Goal: Navigation & Orientation: Find specific page/section

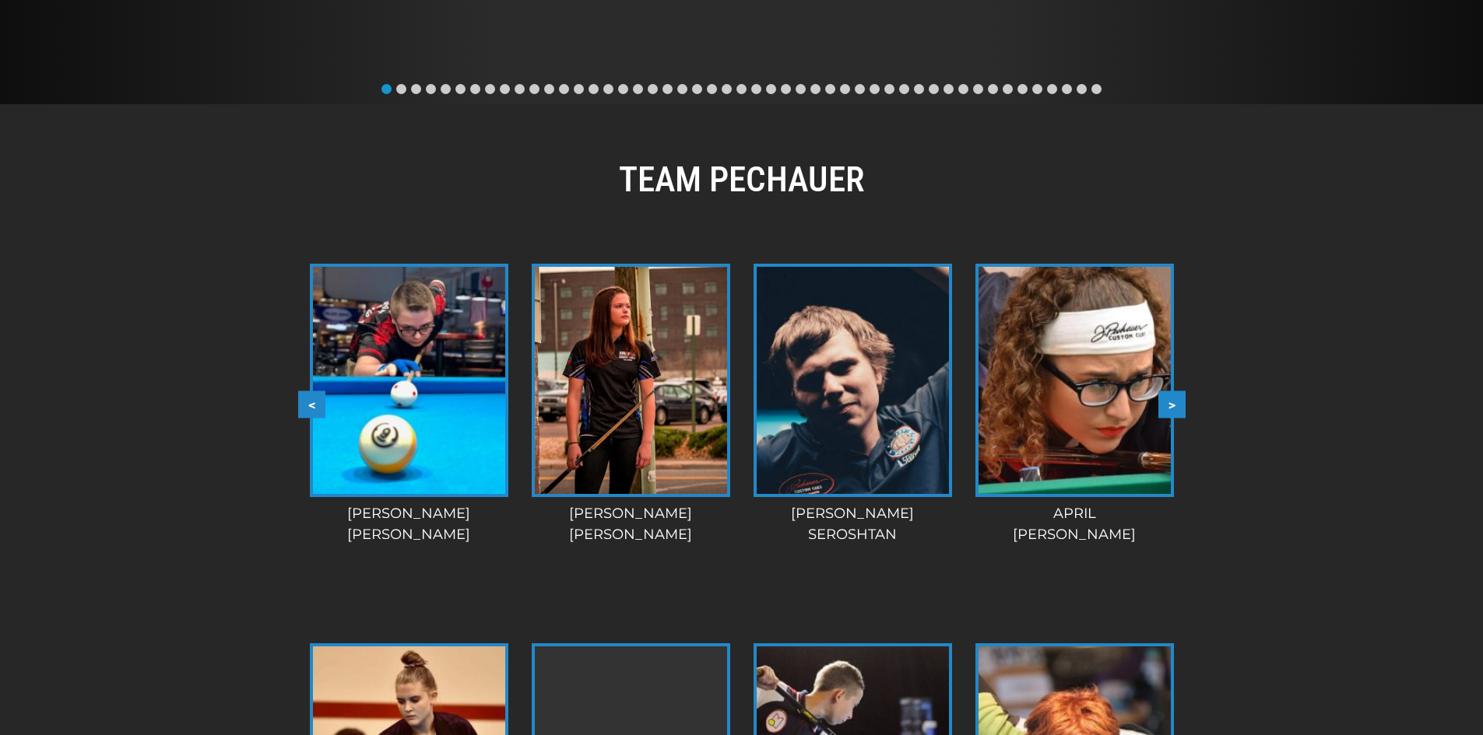
scroll to position [1212, 0]
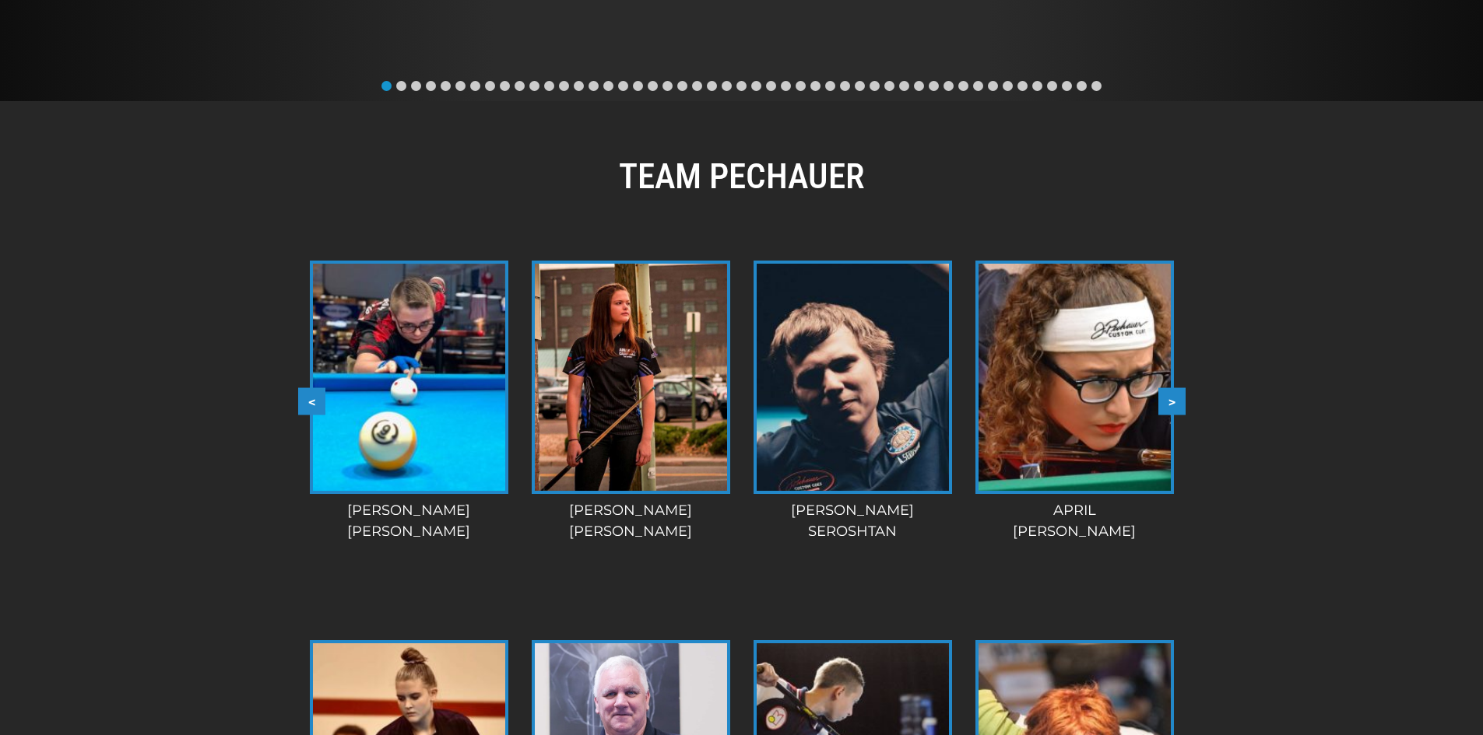
click at [596, 296] on img at bounding box center [631, 377] width 192 height 227
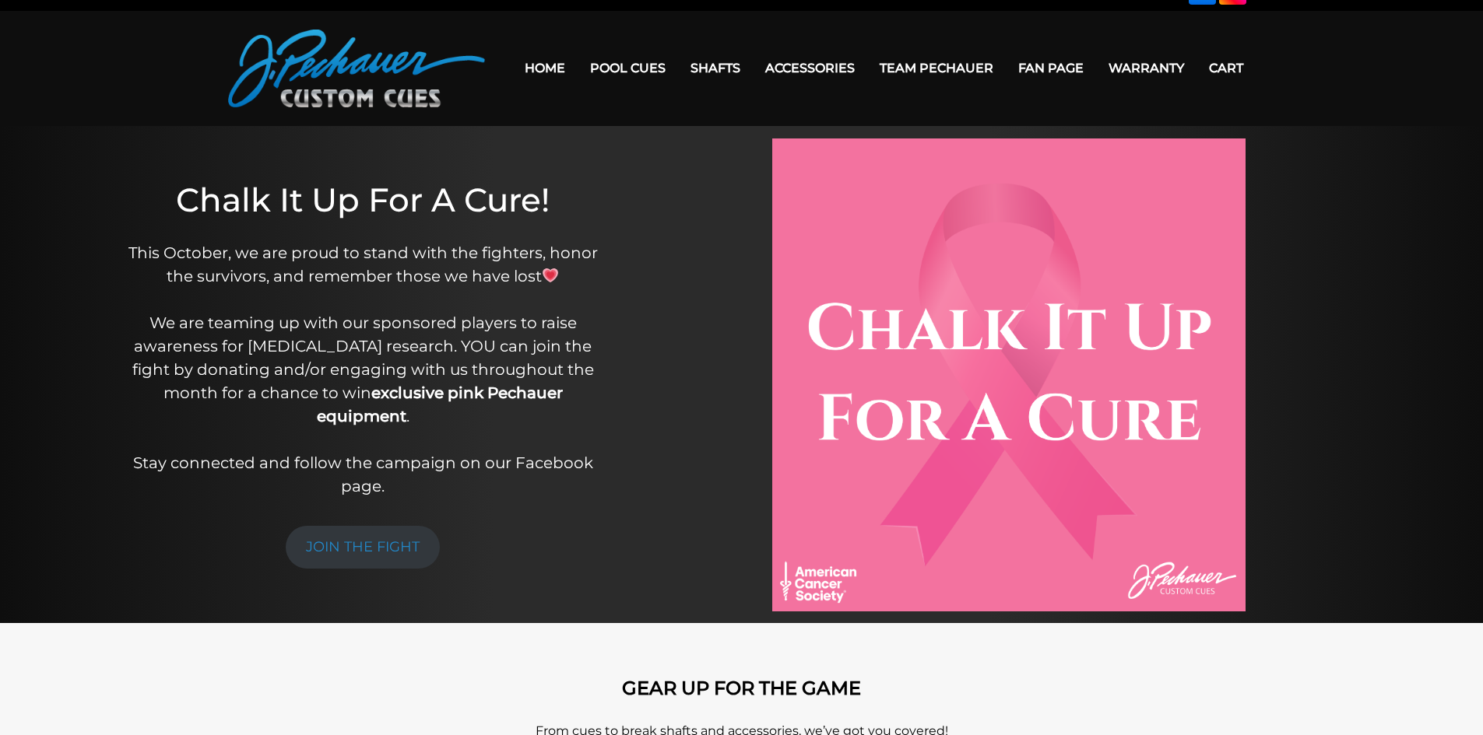
scroll to position [0, 0]
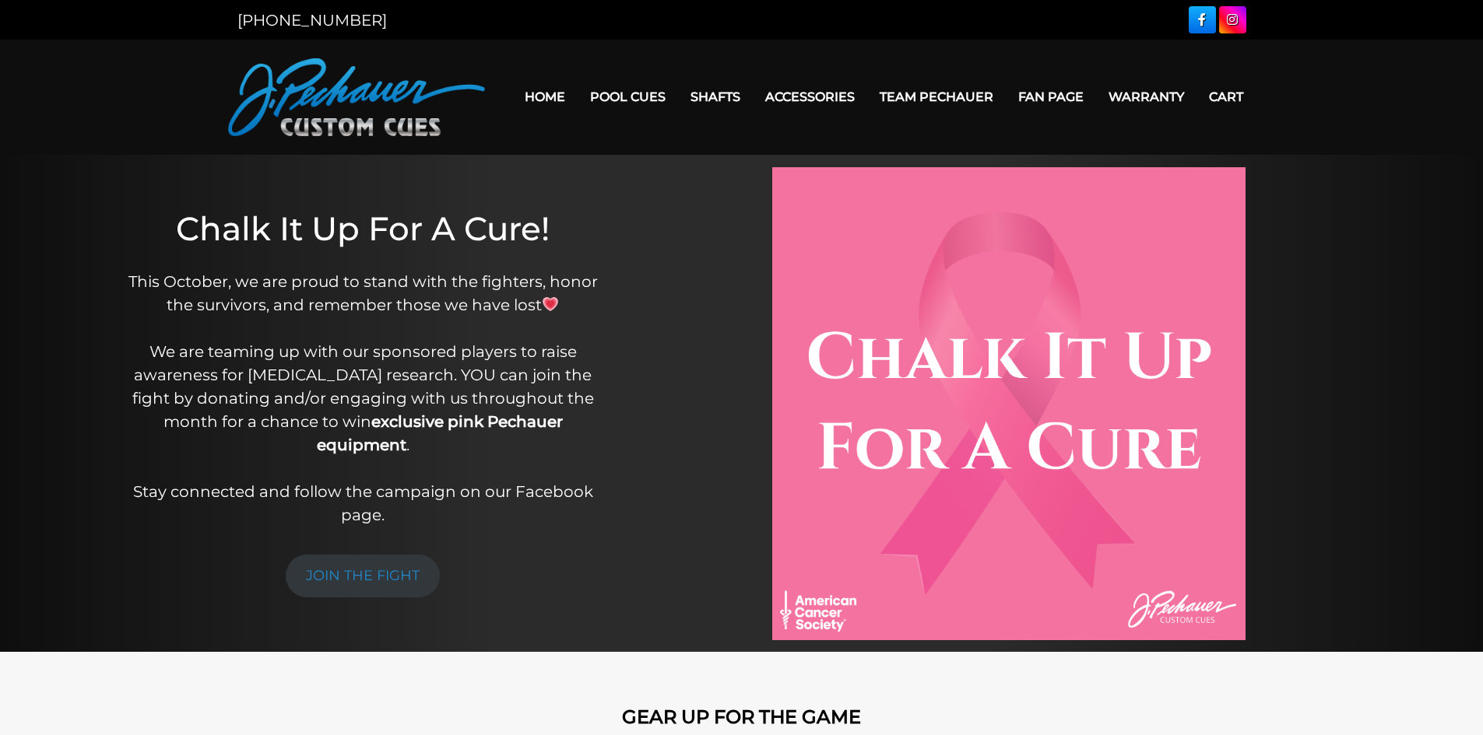
click at [539, 90] on link "Home" at bounding box center [544, 97] width 65 height 40
click at [1204, 19] on link at bounding box center [1201, 19] width 27 height 27
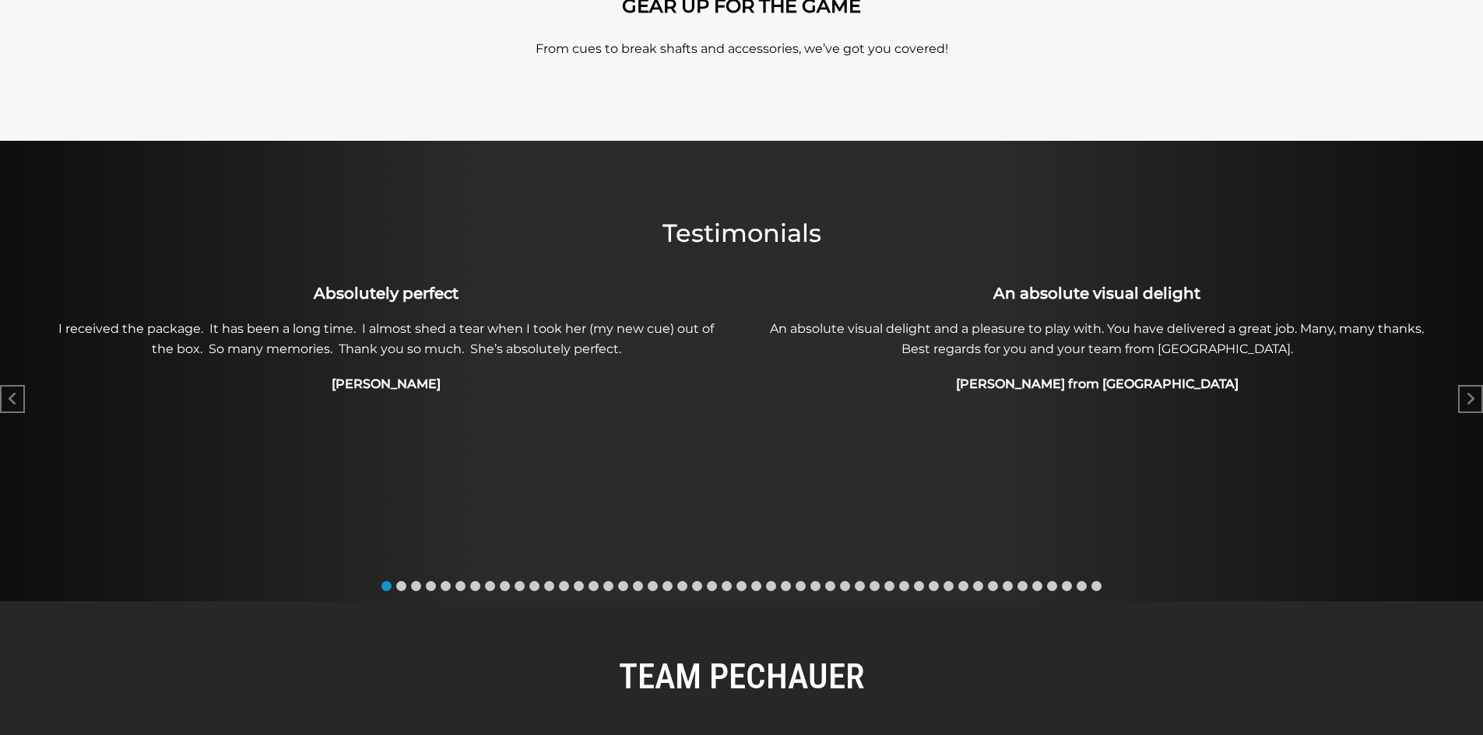
scroll to position [705, 0]
